Goal: Task Accomplishment & Management: Complete application form

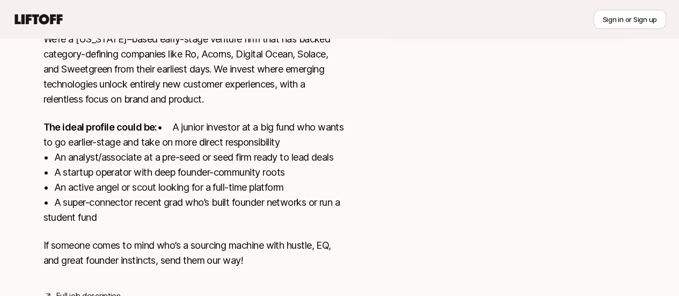
scroll to position [370, 0]
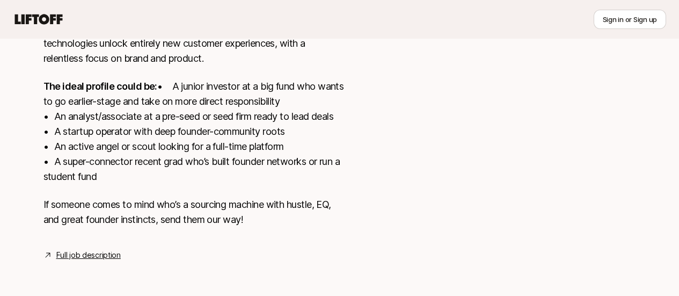
click at [84, 253] on link "Full job description" at bounding box center [88, 255] width 64 height 13
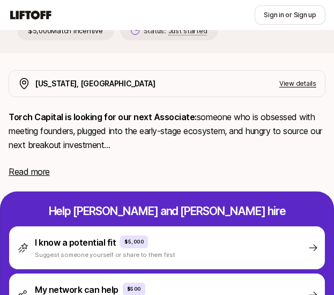
scroll to position [262, 0]
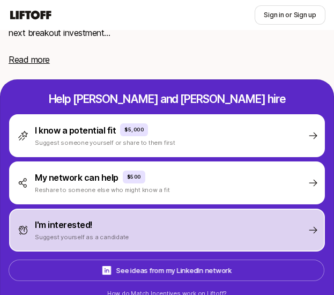
click at [211, 224] on div "I'm interested! Suggest yourself as a candidate" at bounding box center [167, 230] width 316 height 43
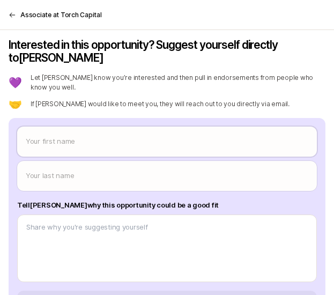
click at [271, 129] on body "New to Liftoff? See how it works Sign in or Sign up Sign in or Sign up [PERSON_…" at bounding box center [167, 88] width 334 height 295
type textarea "x"
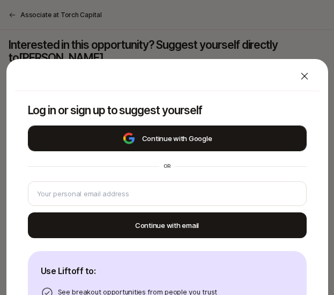
click at [251, 133] on button "Continue with Google" at bounding box center [167, 139] width 279 height 26
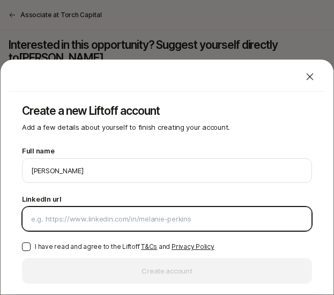
paste input "[URL][DOMAIN_NAME]"
type input "[URL][DOMAIN_NAME]"
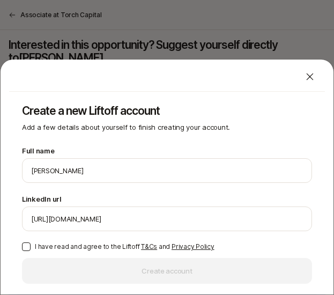
click at [27, 246] on button "I have read and agree to the Liftoff T&Cs and Privacy Policy" at bounding box center [26, 247] width 9 height 9
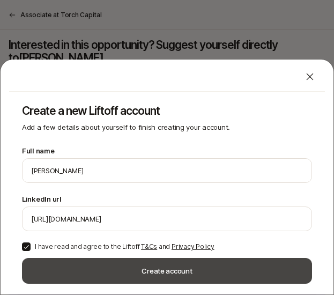
click at [85, 262] on button "Create account" at bounding box center [167, 271] width 290 height 26
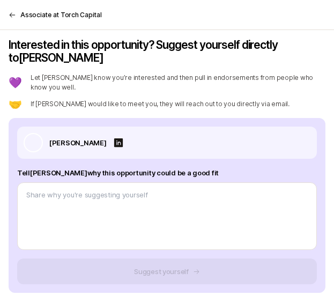
type textarea "x"
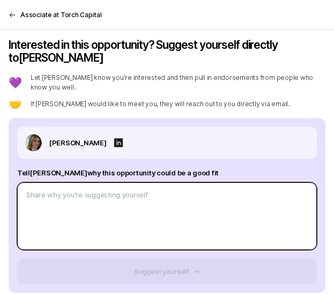
click at [154, 183] on textarea at bounding box center [167, 217] width 300 height 68
paste textarea "I’m suggesting myself for this role because my background combines early-stage …"
type textarea "I’m suggesting myself for this role because my background combines early-stage …"
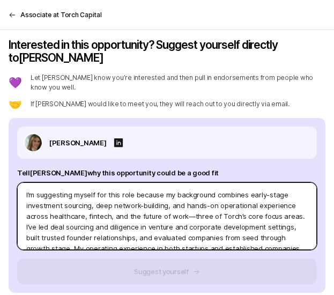
type textarea "x"
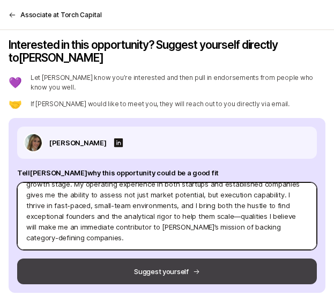
type textarea "I’m suggesting myself for this role because my background combines early-stage …"
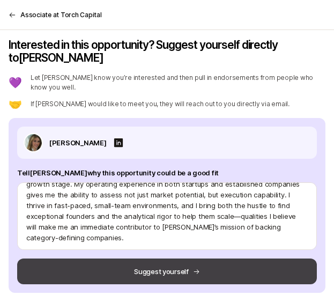
click at [154, 259] on button "Suggest yourself" at bounding box center [167, 272] width 300 height 26
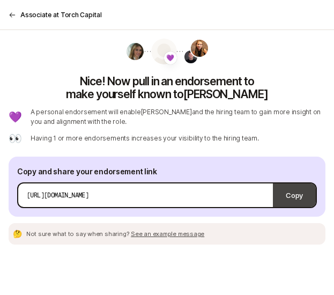
click at [297, 193] on button "Copy" at bounding box center [294, 195] width 43 height 30
click at [156, 234] on span "See an example message" at bounding box center [168, 234] width 74 height 8
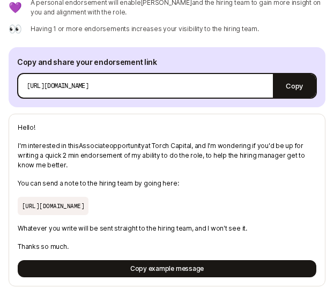
scroll to position [118, 0]
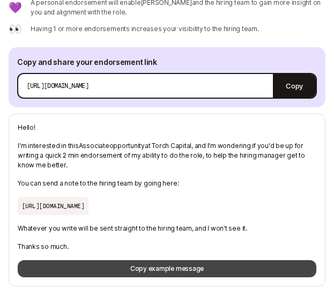
click at [162, 267] on button "Copy example message" at bounding box center [167, 268] width 299 height 17
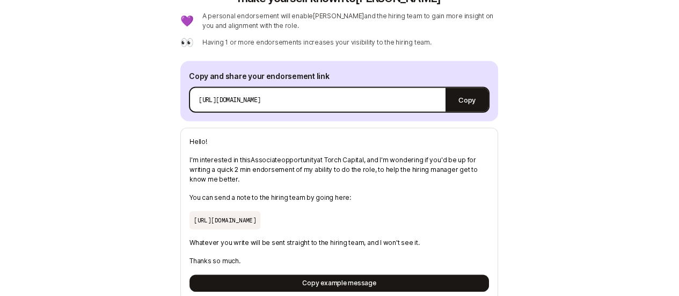
scroll to position [95, 0]
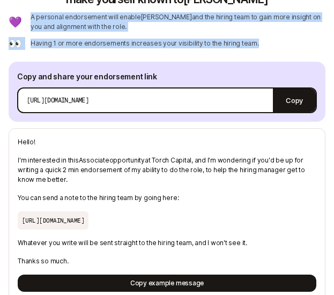
drag, startPoint x: 31, startPoint y: 16, endPoint x: 275, endPoint y: 42, distance: 246.1
click at [275, 42] on div "💜 A personal endorsement will enable [PERSON_NAME] and the hiring team to gain …" at bounding box center [167, 30] width 317 height 37
copy div "A personal endorsement will enable [PERSON_NAME] and the hiring team to gain mo…"
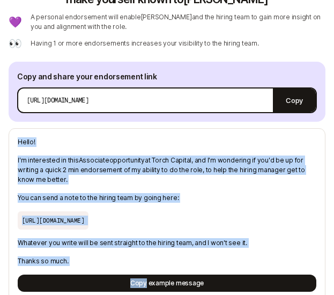
drag, startPoint x: 13, startPoint y: 138, endPoint x: 144, endPoint y: 282, distance: 194.2
click at [144, 282] on div "Hello! I'm interested in this Associate opportunity at Torch Capital , and I'm …" at bounding box center [167, 214] width 317 height 173
copy div "Hello! I'm interested in this Associate opportunity at Torch Capital , and I'm …"
type textarea "x"
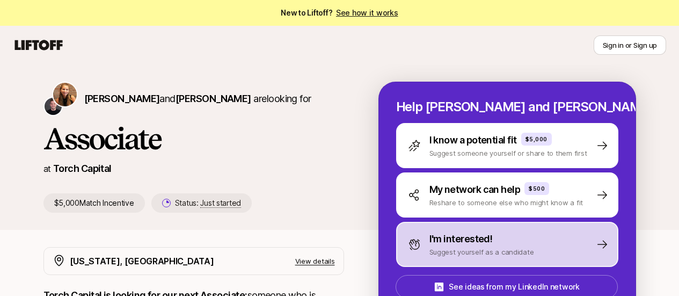
click at [479, 260] on div "I'm interested! Suggest yourself as a candidate" at bounding box center [507, 244] width 222 height 45
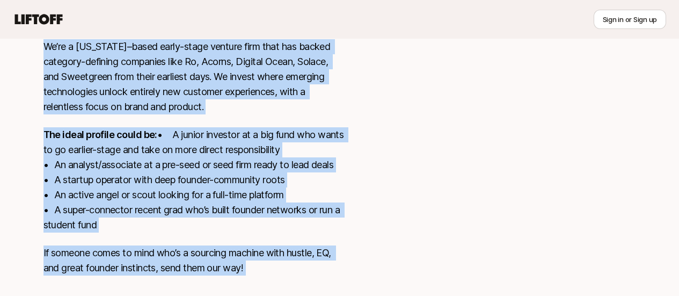
scroll to position [370, 0]
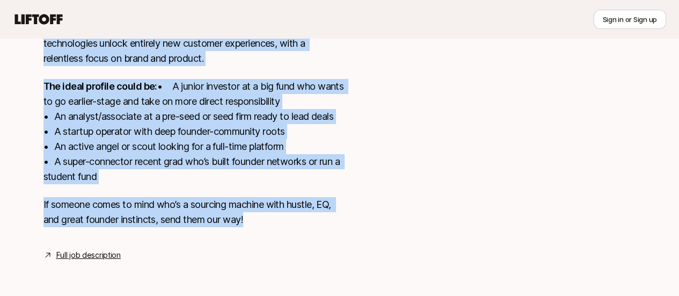
drag, startPoint x: 28, startPoint y: 202, endPoint x: 252, endPoint y: 225, distance: 225.6
click at [252, 225] on div "[US_STATE], [GEOGRAPHIC_DATA] View details Torch Capital is looking for our nex…" at bounding box center [340, 76] width 618 height 369
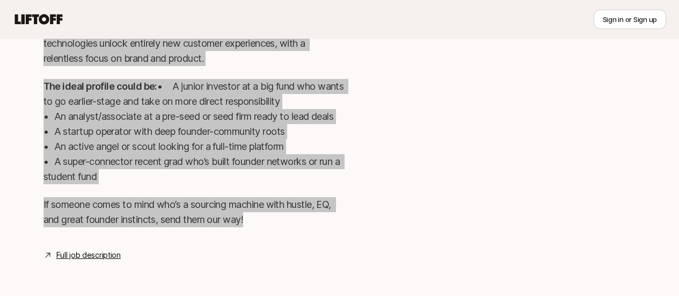
type textarea "x"
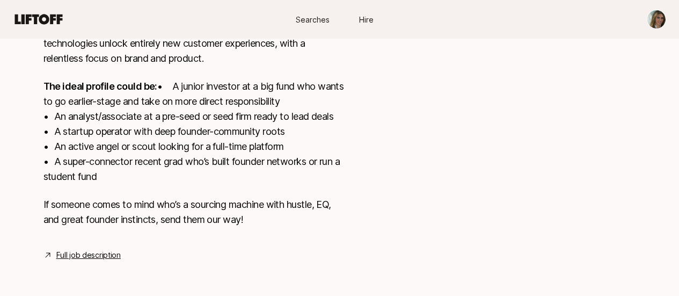
scroll to position [123, 0]
